Goal: Navigation & Orientation: Find specific page/section

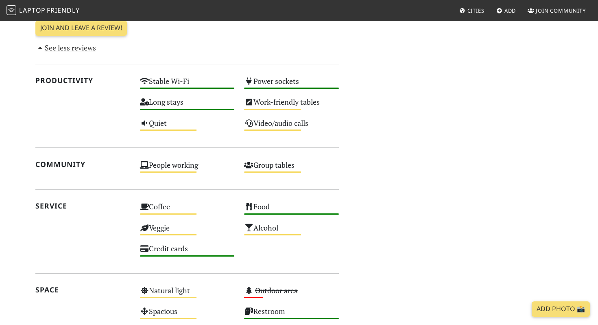
scroll to position [471, 0]
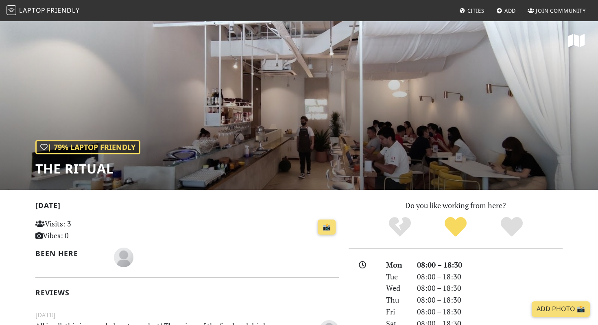
click at [481, 8] on span "Cities" at bounding box center [475, 10] width 17 height 7
click at [483, 9] on span "Cities" at bounding box center [475, 10] width 17 height 7
